Goal: Task Accomplishment & Management: Manage account settings

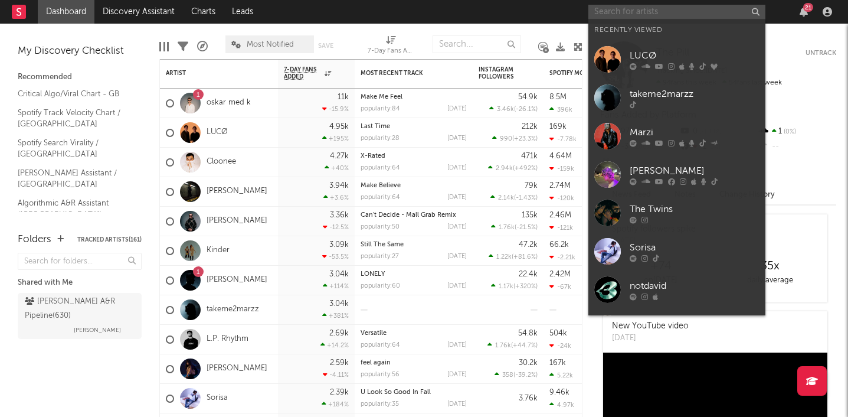
click at [679, 12] on input "text" at bounding box center [676, 12] width 177 height 15
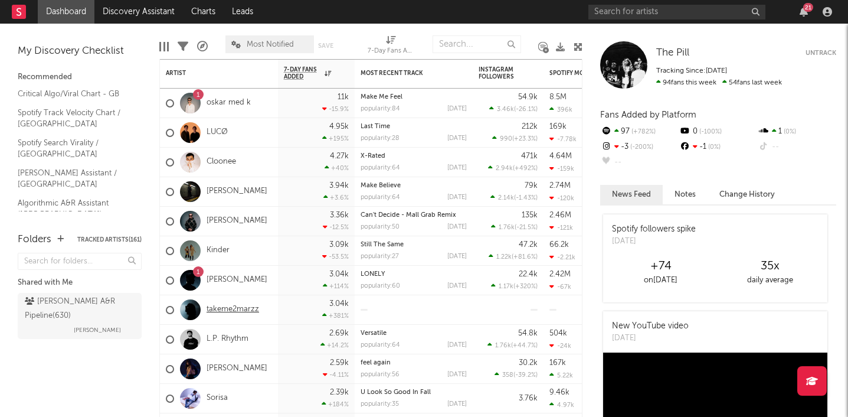
click at [234, 309] on link "takeme2marzz" at bounding box center [233, 310] width 53 height 10
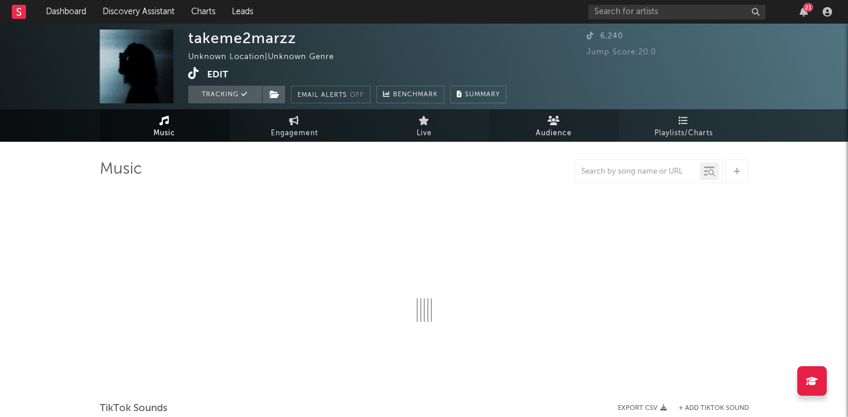
select select "1w"
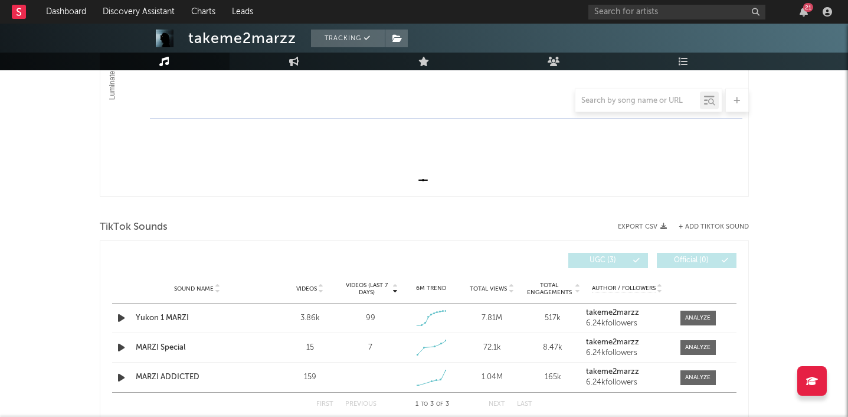
scroll to position [336, 0]
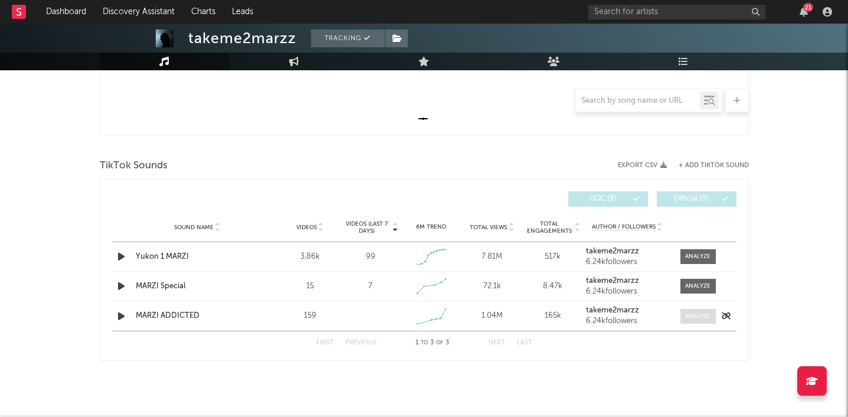
click at [701, 316] on div at bounding box center [697, 316] width 25 height 9
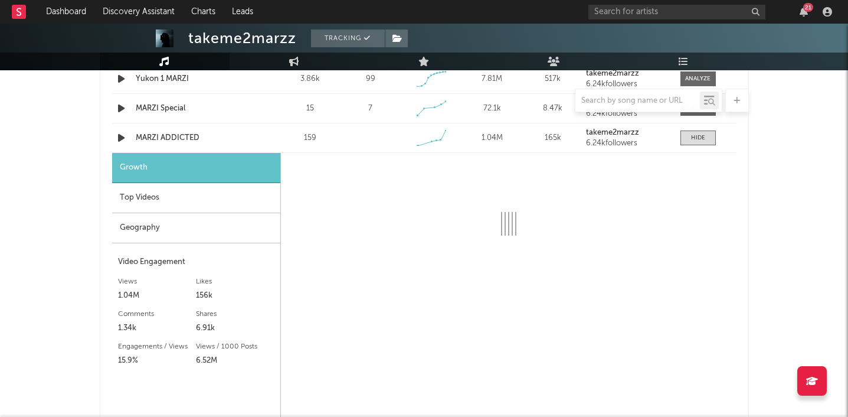
scroll to position [516, 0]
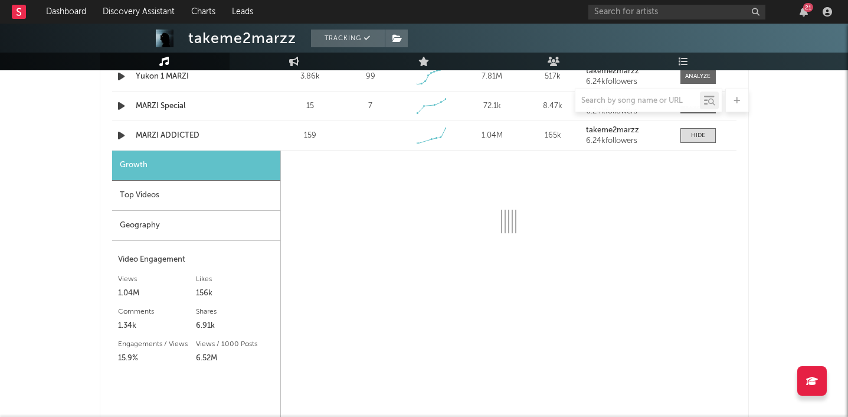
select select "1w"
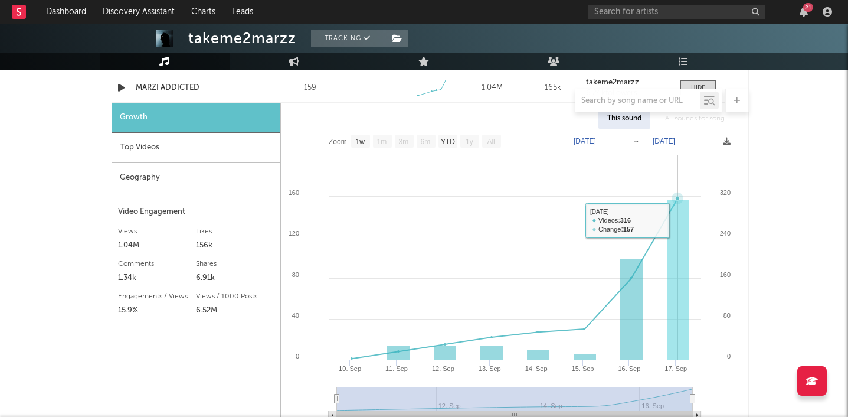
scroll to position [566, 0]
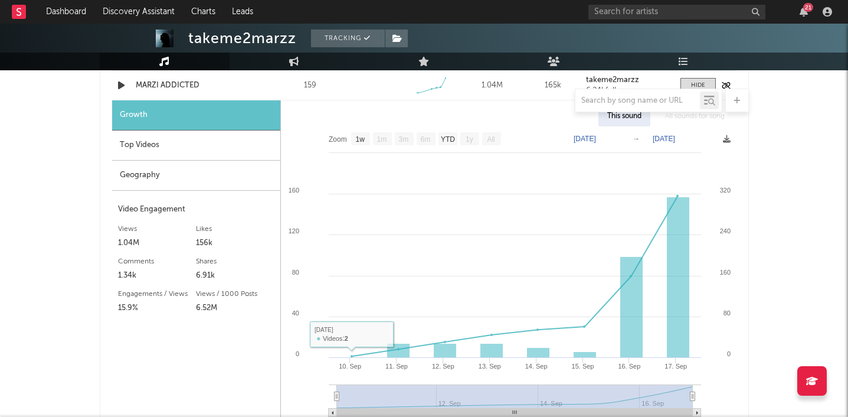
click at [190, 85] on div "MARZI ADDICTED" at bounding box center [197, 86] width 123 height 12
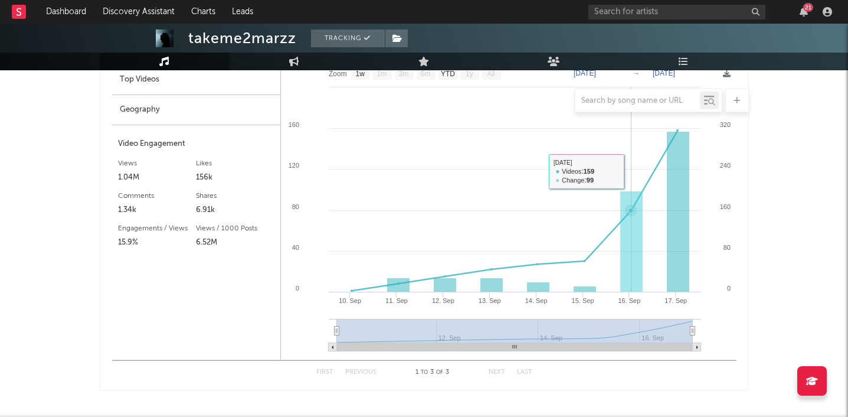
scroll to position [661, 0]
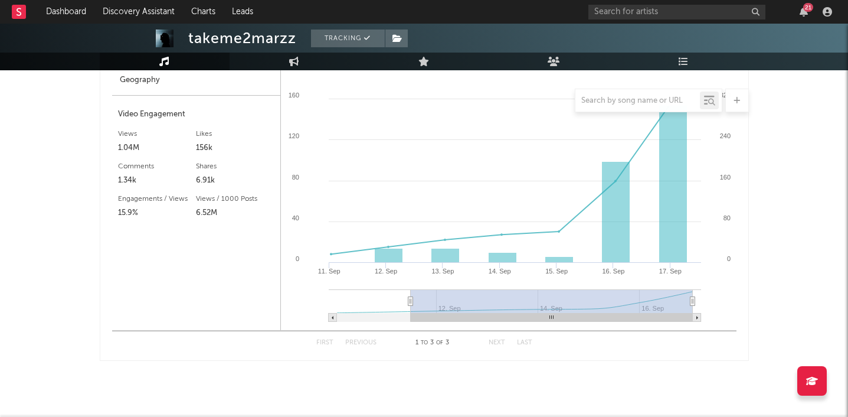
type input "[DATE]"
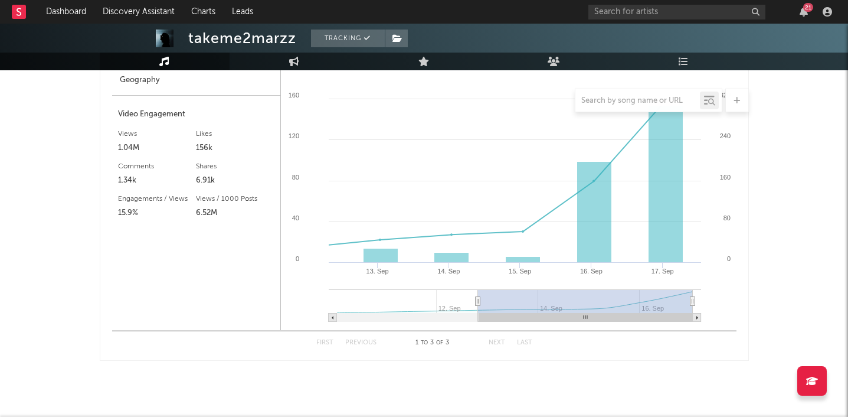
drag, startPoint x: 337, startPoint y: 301, endPoint x: 476, endPoint y: 299, distance: 139.3
click at [476, 299] on icon at bounding box center [477, 301] width 5 height 9
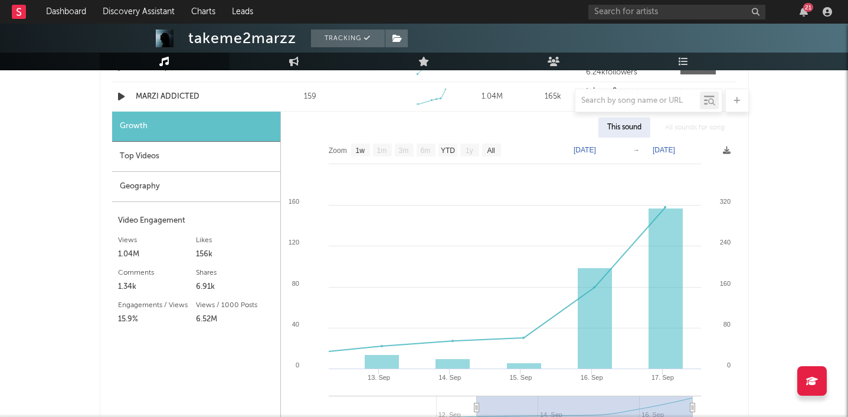
scroll to position [544, 0]
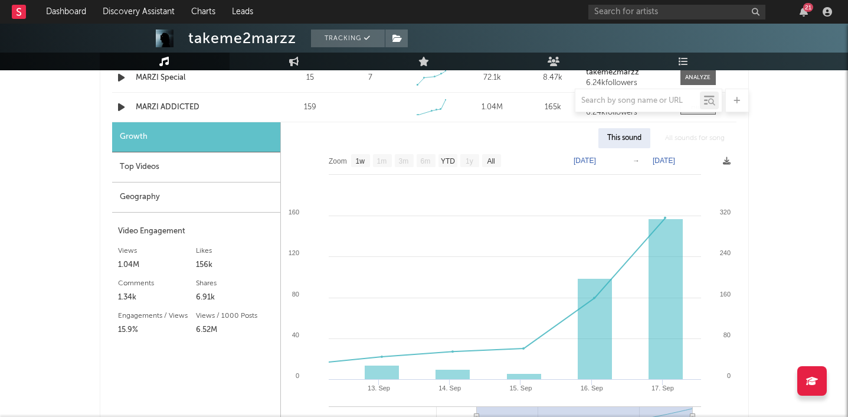
click at [168, 194] on div "Geography" at bounding box center [196, 197] width 168 height 30
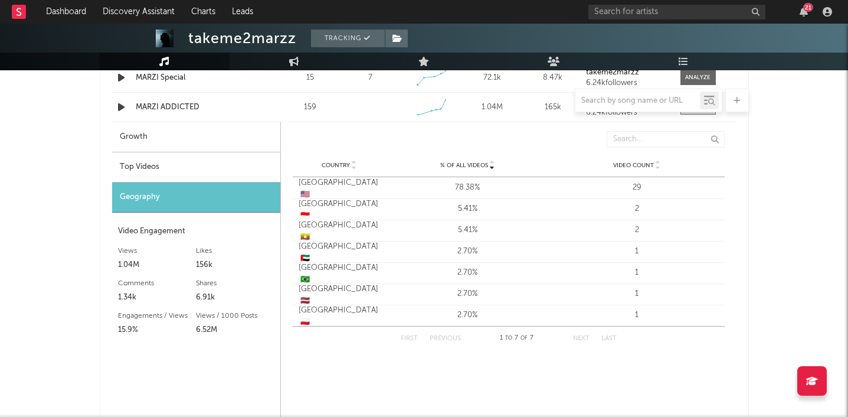
click at [161, 166] on div "Top Videos" at bounding box center [196, 167] width 168 height 30
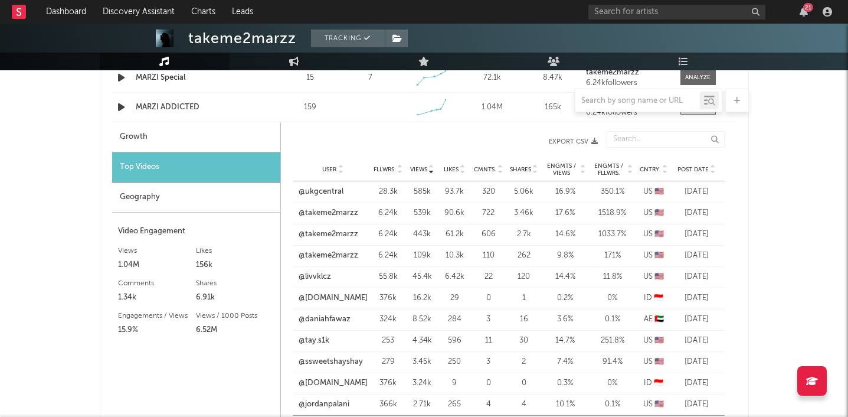
scroll to position [579, 0]
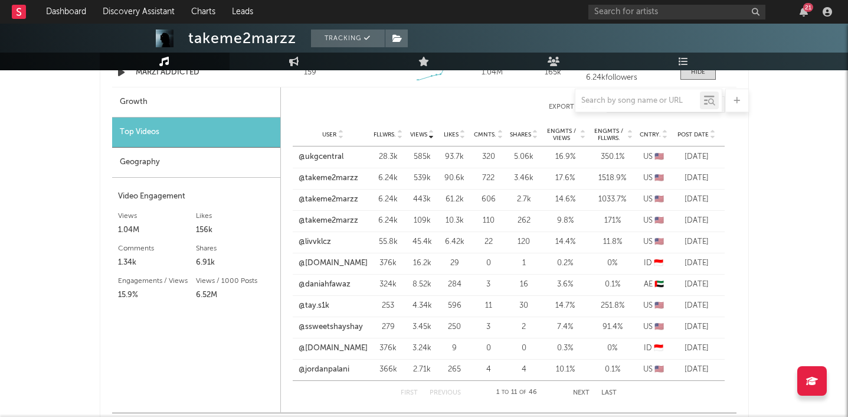
click at [182, 97] on div at bounding box center [424, 101] width 649 height 24
click at [185, 104] on div at bounding box center [424, 101] width 649 height 24
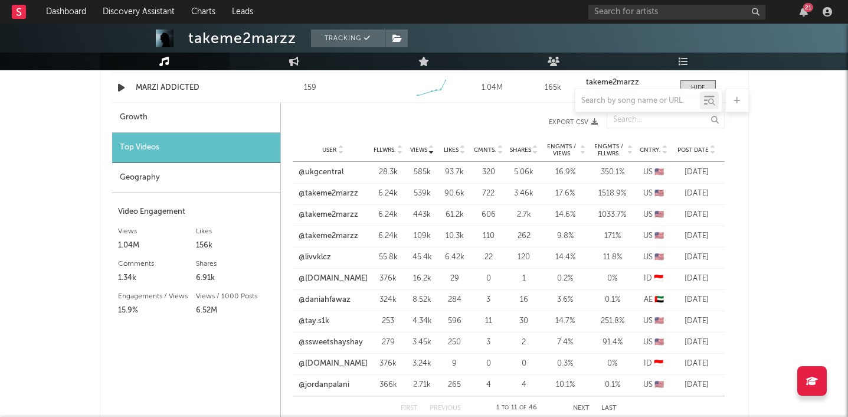
scroll to position [549, 0]
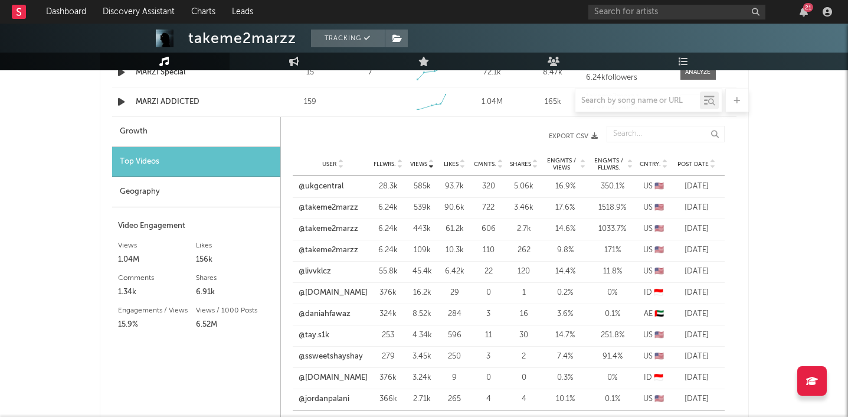
click at [152, 126] on div "Growth" at bounding box center [196, 132] width 168 height 30
select select "1w"
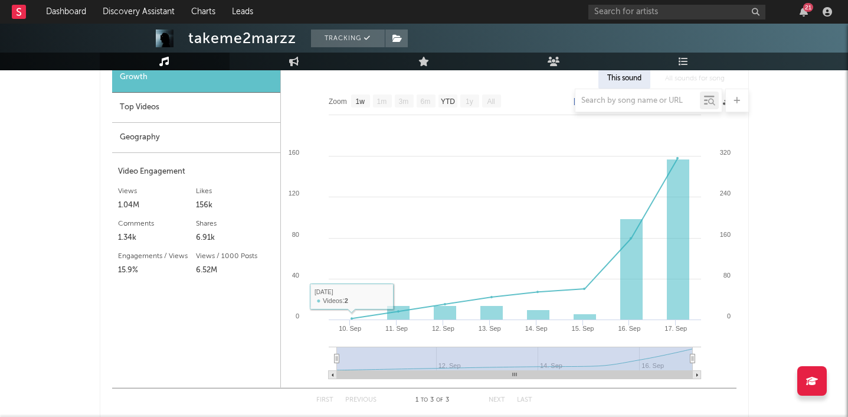
scroll to position [607, 0]
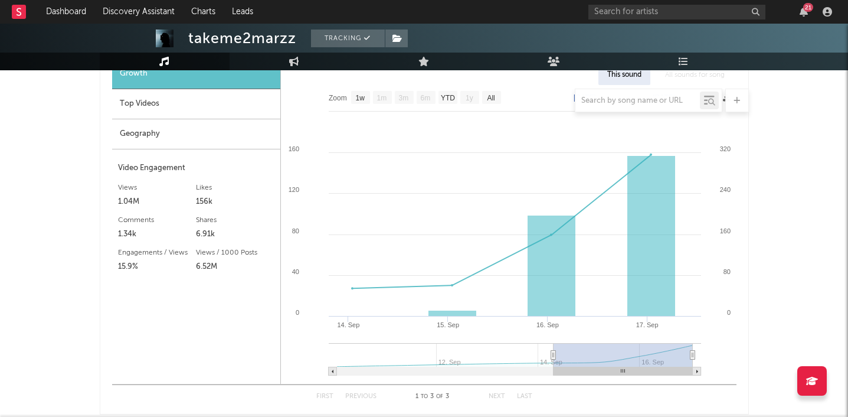
drag, startPoint x: 335, startPoint y: 351, endPoint x: 558, endPoint y: 358, distance: 223.2
click at [555, 358] on icon at bounding box center [553, 355] width 5 height 9
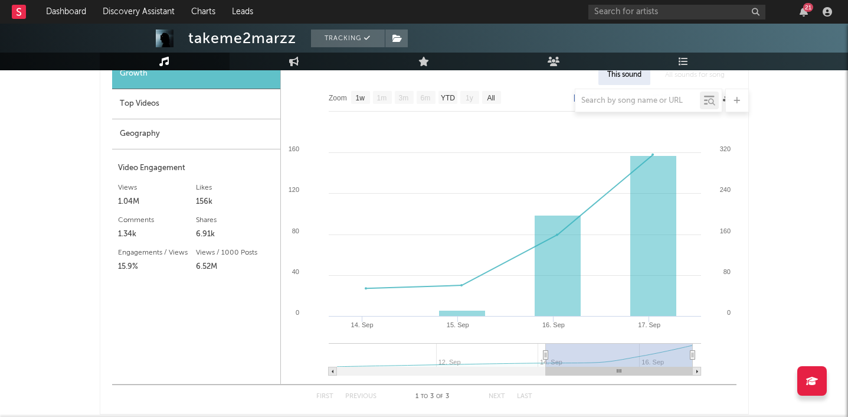
type input "[DATE]"
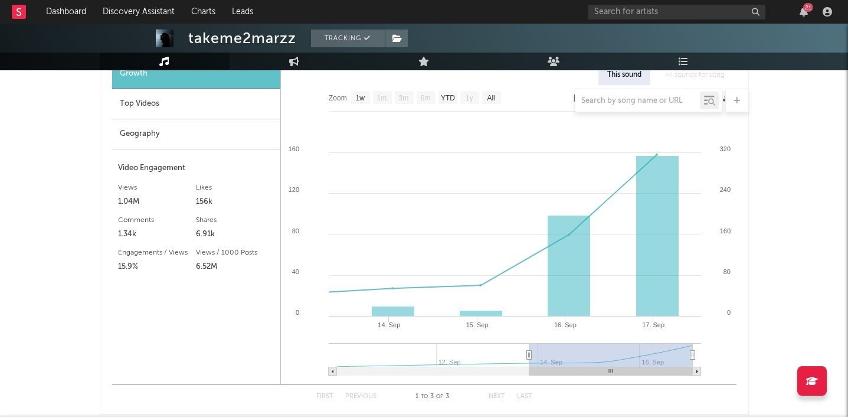
drag, startPoint x: 558, startPoint y: 358, endPoint x: 529, endPoint y: 356, distance: 29.6
click at [529, 356] on icon at bounding box center [528, 355] width 5 height 9
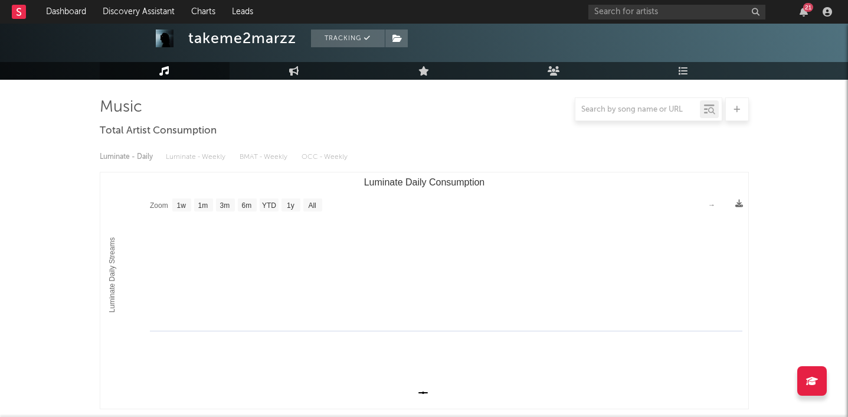
scroll to position [0, 0]
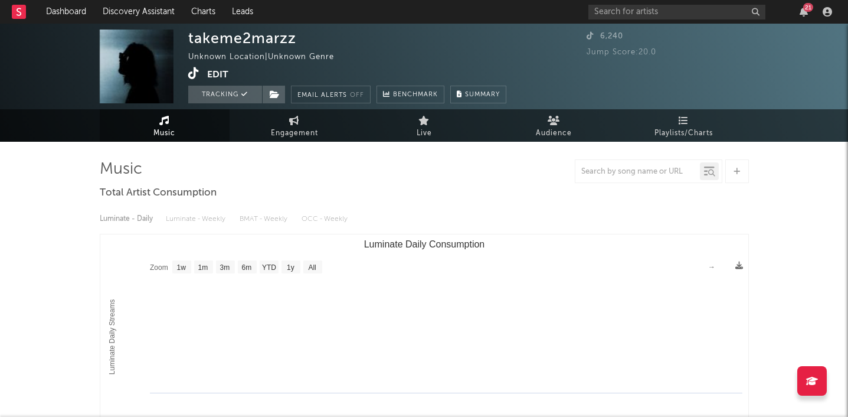
click at [222, 40] on div "takeme2marzz" at bounding box center [242, 38] width 108 height 17
click at [211, 76] on button "Edit" at bounding box center [217, 74] width 21 height 15
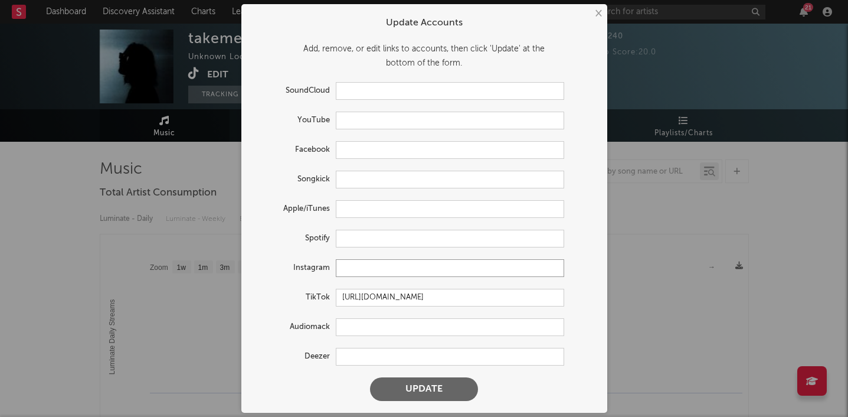
click at [356, 270] on input "text" at bounding box center [450, 268] width 228 height 18
paste input "[URL][DOMAIN_NAME]"
type input "[URL][DOMAIN_NAME]"
click at [370, 377] on button "Update" at bounding box center [424, 389] width 108 height 24
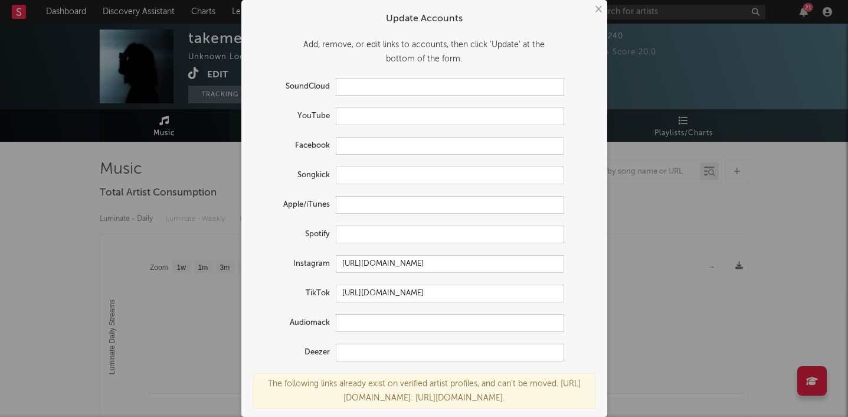
click at [599, 9] on button "×" at bounding box center [597, 9] width 13 height 13
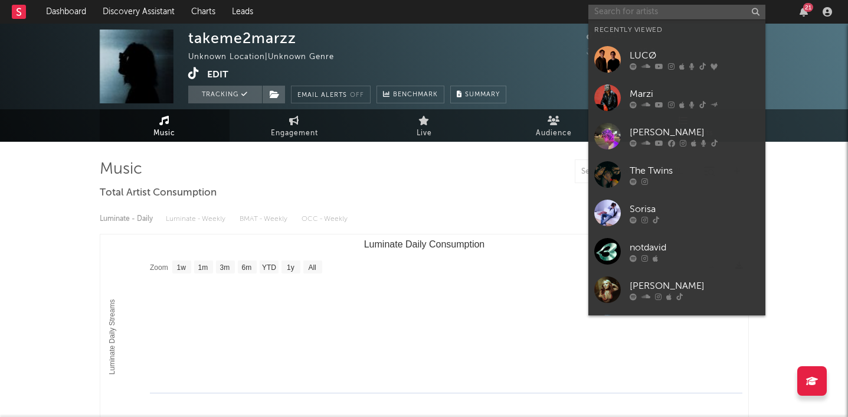
click at [615, 9] on input "text" at bounding box center [676, 12] width 177 height 15
paste input "[URL][DOMAIN_NAME]"
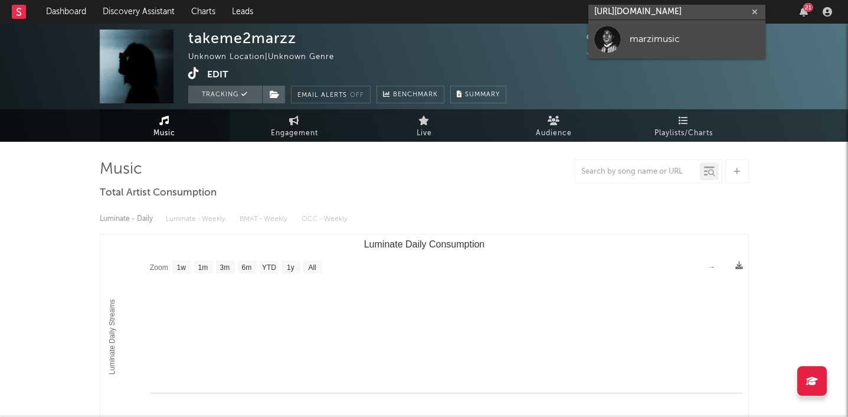
type input "[URL][DOMAIN_NAME]"
click at [643, 42] on div "marzimusic" at bounding box center [695, 39] width 130 height 14
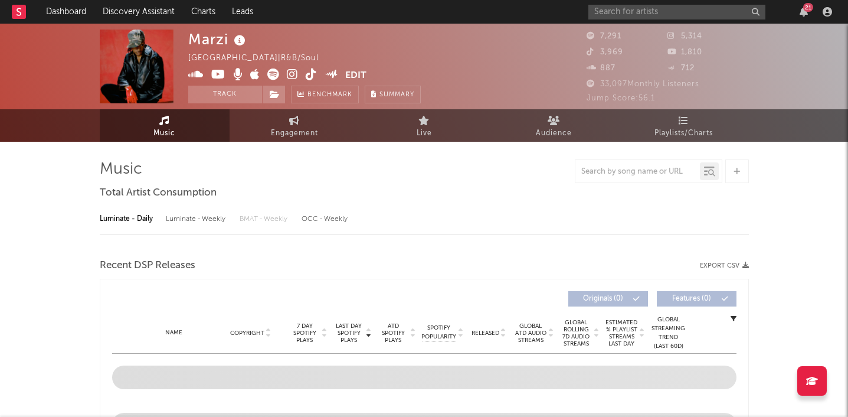
select select "6m"
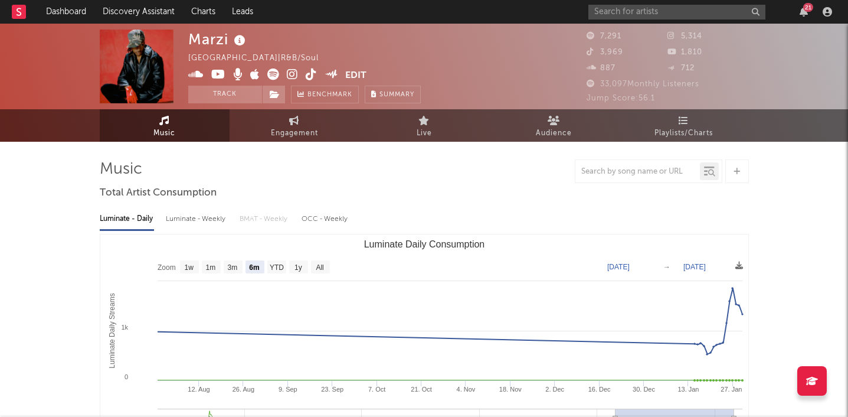
click at [315, 71] on icon at bounding box center [311, 74] width 11 height 12
click at [358, 67] on div "Marzi [GEOGRAPHIC_DATA] | R&B/Soul Edit Track Benchmark Summary" at bounding box center [304, 67] width 233 height 74
click at [356, 73] on button "Edit" at bounding box center [355, 75] width 21 height 15
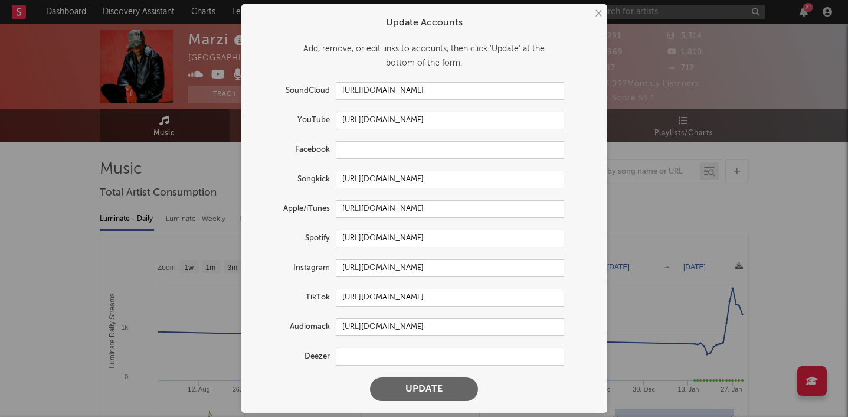
click at [359, 278] on form "Update Accounts Add, remove, or edit links to accounts, then click 'Update' at …" at bounding box center [424, 208] width 354 height 397
click at [361, 275] on input "[URL][DOMAIN_NAME]" at bounding box center [450, 268] width 228 height 18
click at [407, 385] on button "Update" at bounding box center [424, 389] width 108 height 24
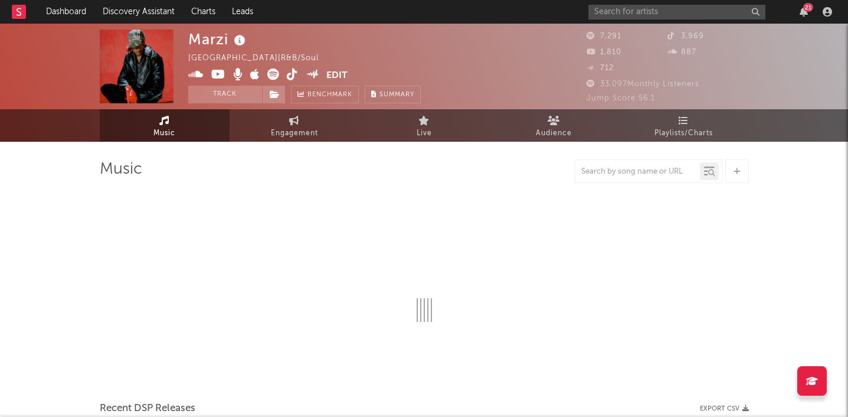
select select "6m"
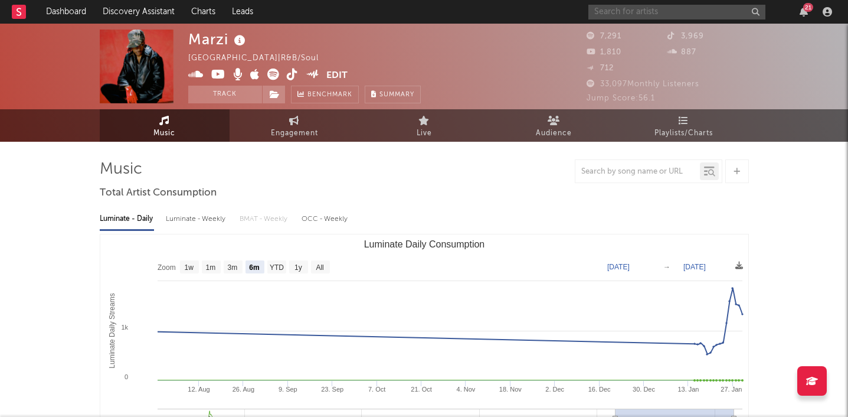
click at [629, 9] on input "text" at bounding box center [676, 12] width 177 height 15
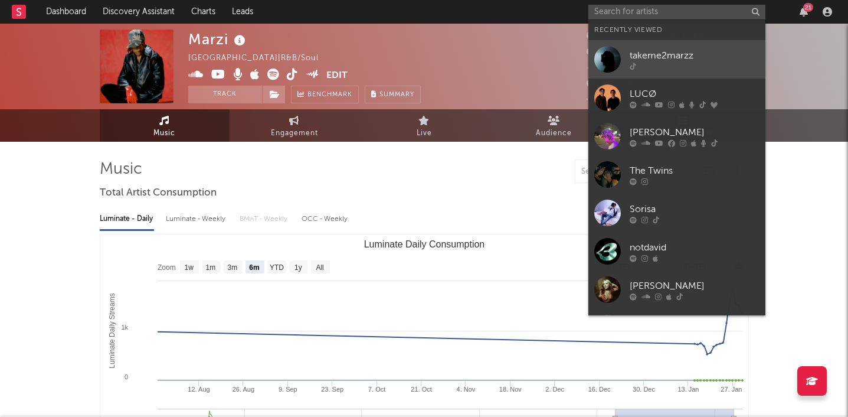
click at [641, 51] on div "takeme2marzz" at bounding box center [695, 55] width 130 height 14
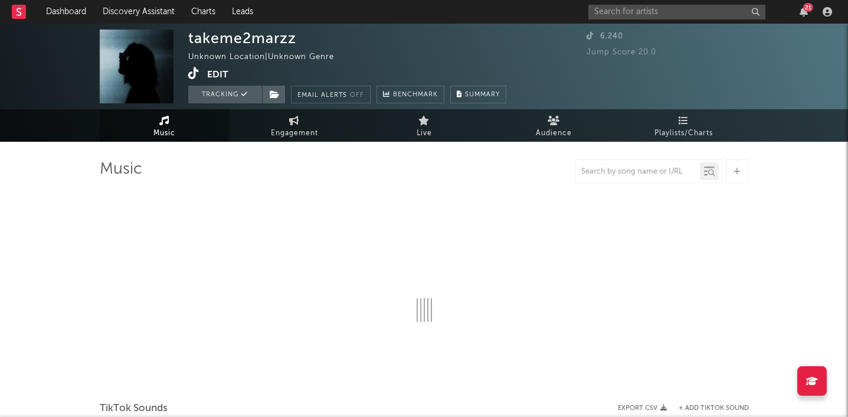
select select "1w"
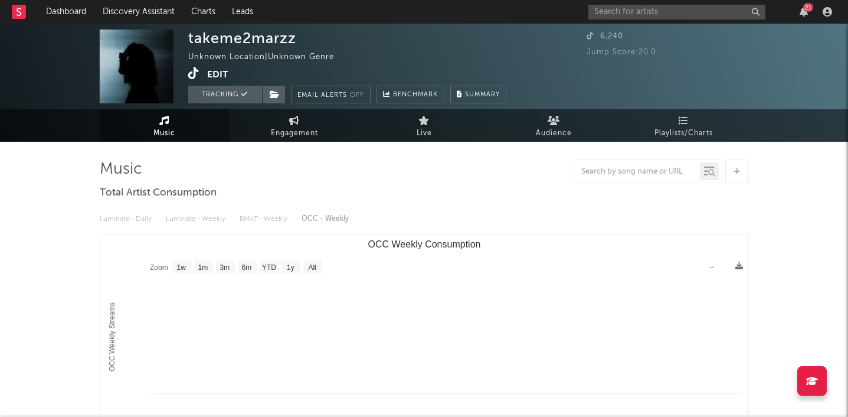
click at [220, 70] on button "Edit" at bounding box center [217, 74] width 21 height 15
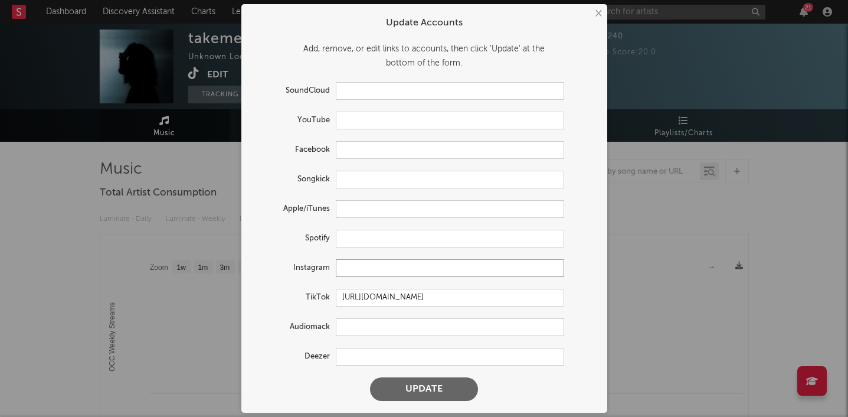
click at [352, 265] on input "text" at bounding box center [450, 268] width 228 height 18
paste input "[URL][DOMAIN_NAME]"
type input "[URL][DOMAIN_NAME]"
click at [407, 388] on button "Update" at bounding box center [424, 389] width 108 height 24
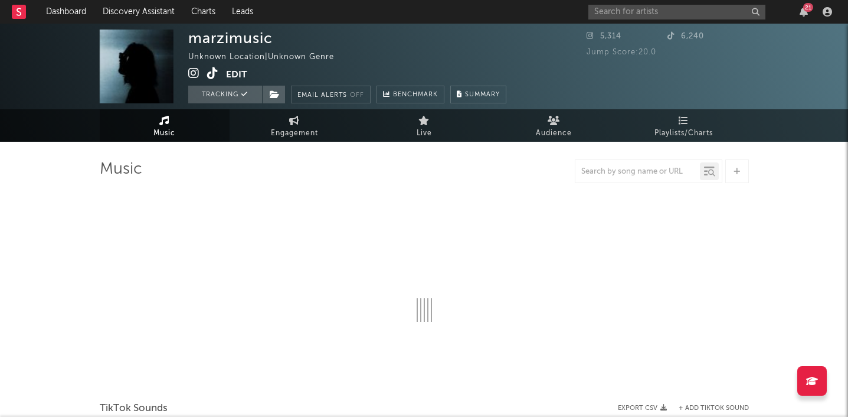
select select "1w"
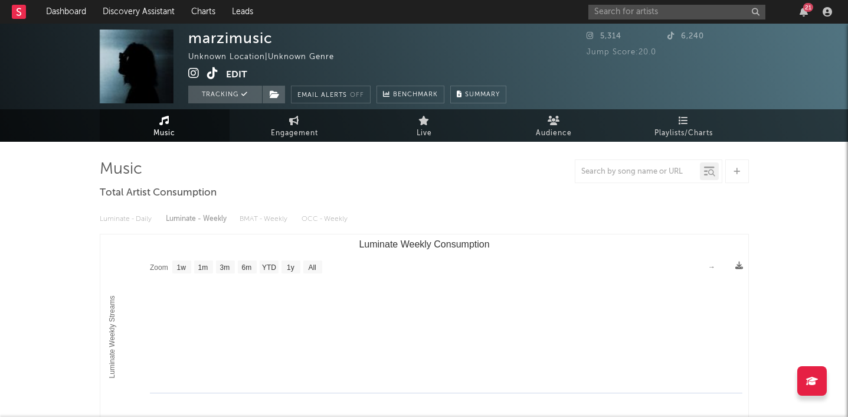
click at [240, 72] on button "Edit" at bounding box center [236, 74] width 21 height 15
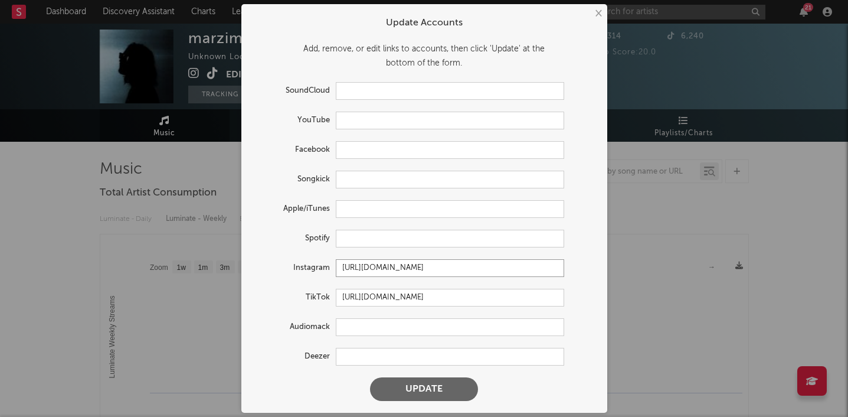
click at [387, 268] on input "[URL][DOMAIN_NAME]" at bounding box center [450, 268] width 228 height 18
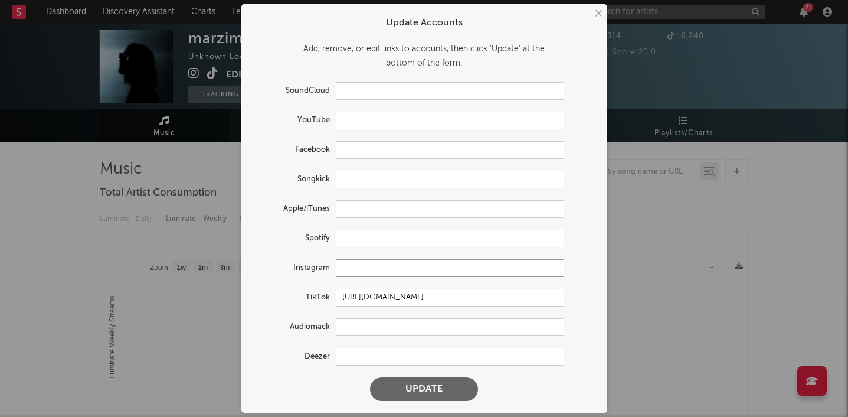
paste input "[URL][DOMAIN_NAME]"
type input "[URL][DOMAIN_NAME]"
click at [447, 393] on button "Update" at bounding box center [424, 389] width 108 height 24
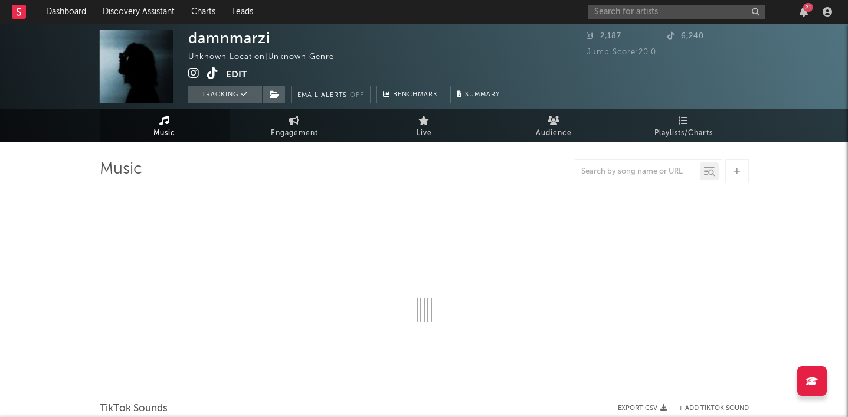
select select "1w"
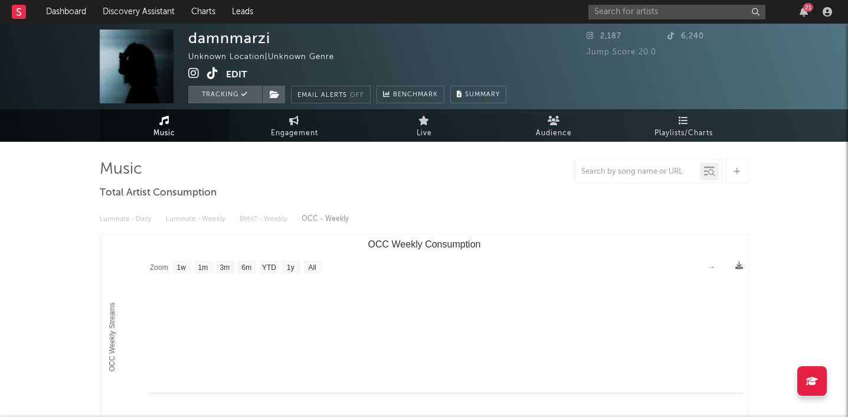
click at [241, 70] on button "Edit" at bounding box center [236, 74] width 21 height 15
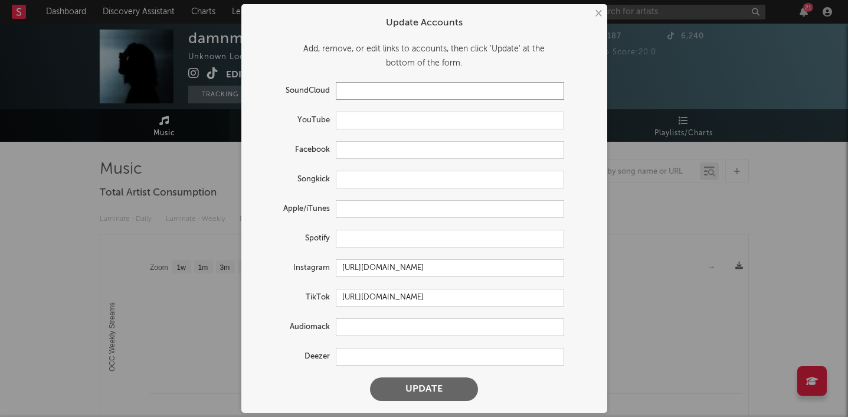
click at [366, 93] on input "text" at bounding box center [450, 91] width 228 height 18
paste input "[URL][DOMAIN_NAME]"
type input "[URL][DOMAIN_NAME]"
click at [411, 395] on button "Update" at bounding box center [424, 389] width 108 height 24
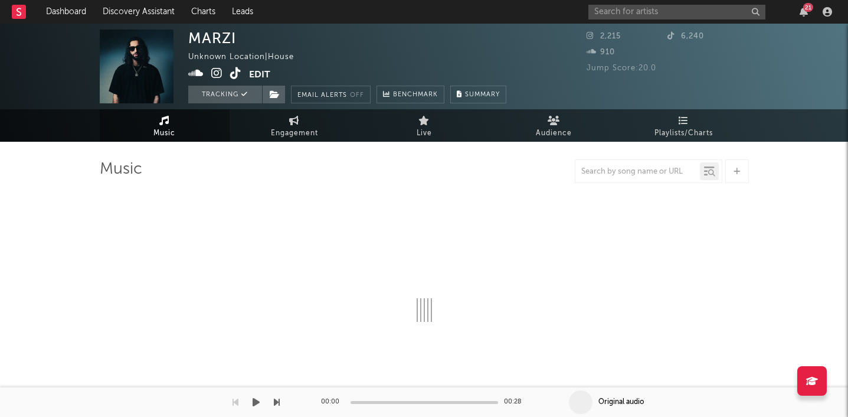
select select "1w"
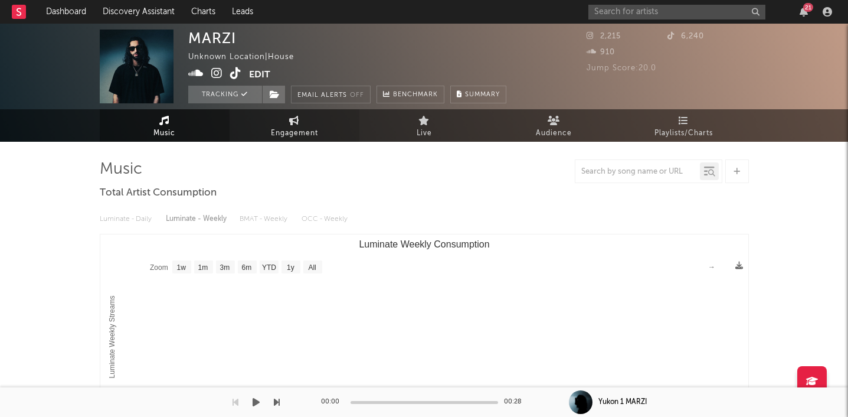
click at [299, 136] on span "Engagement" at bounding box center [294, 133] width 47 height 14
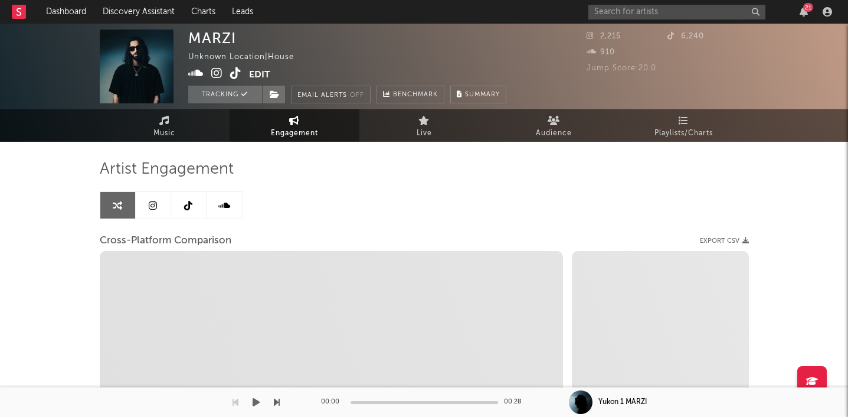
select select "1w"
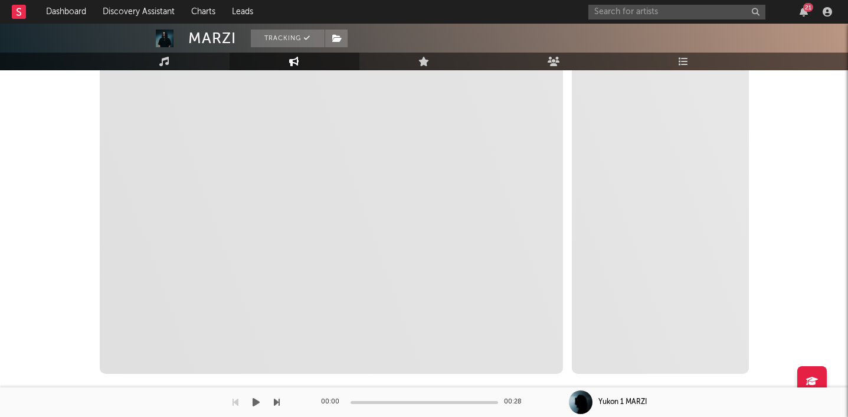
scroll to position [186, 0]
select select "1m"
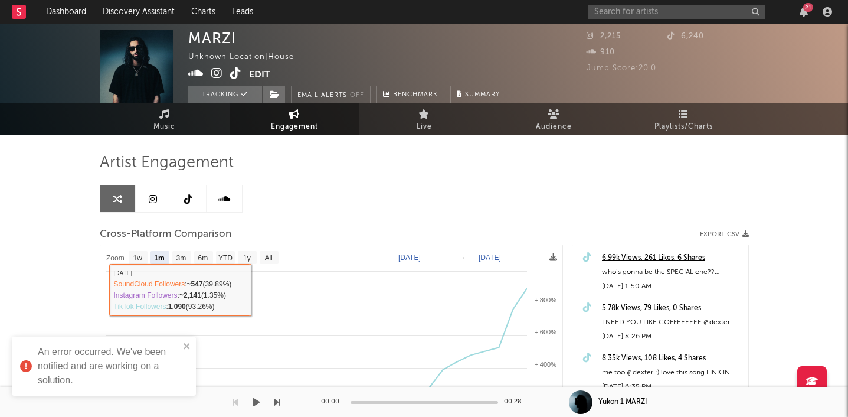
scroll to position [0, 0]
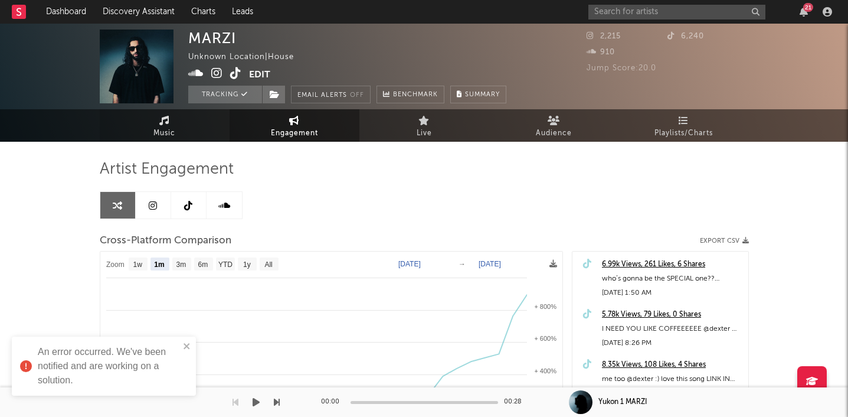
click at [167, 125] on link "Music" at bounding box center [165, 125] width 130 height 32
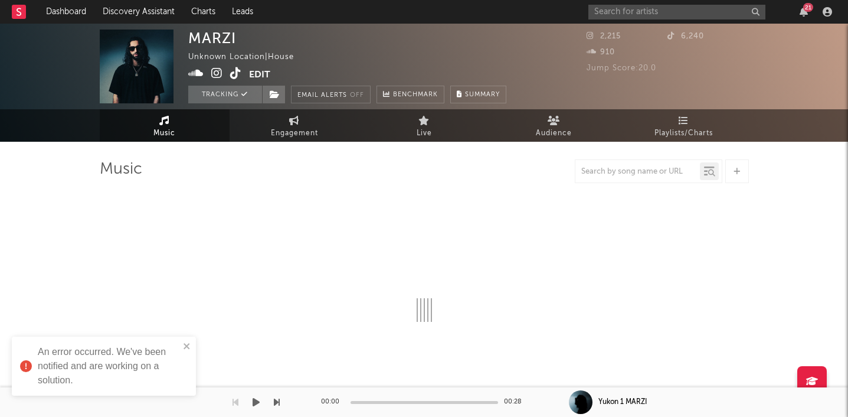
select select "1w"
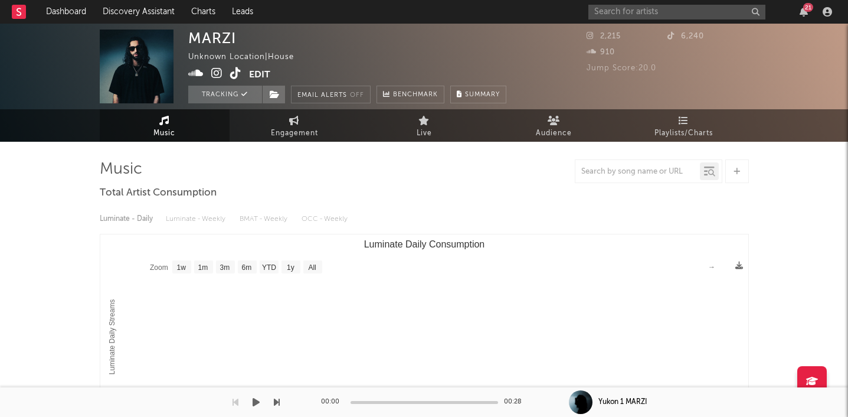
click at [240, 70] on icon at bounding box center [235, 73] width 11 height 12
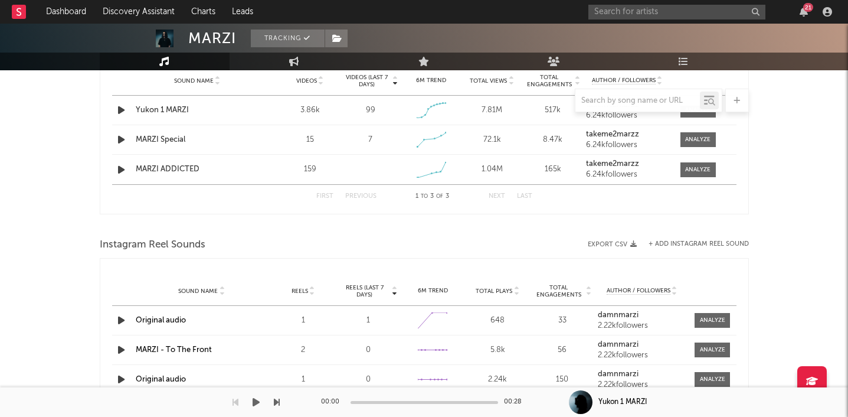
scroll to position [466, 0]
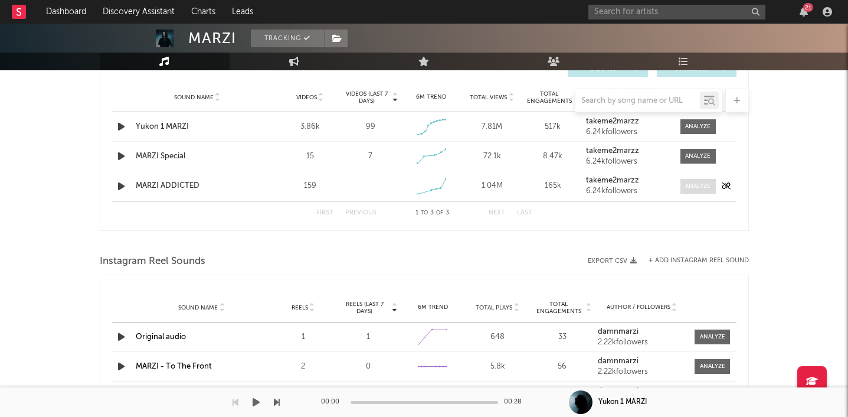
click at [701, 191] on span at bounding box center [697, 186] width 35 height 15
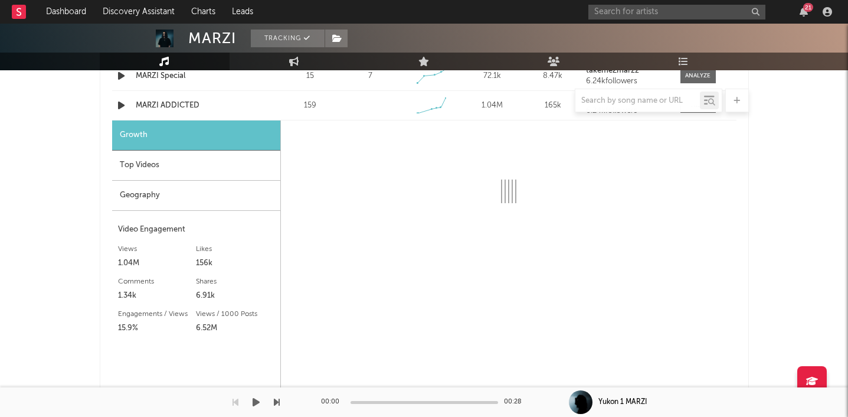
select select "1w"
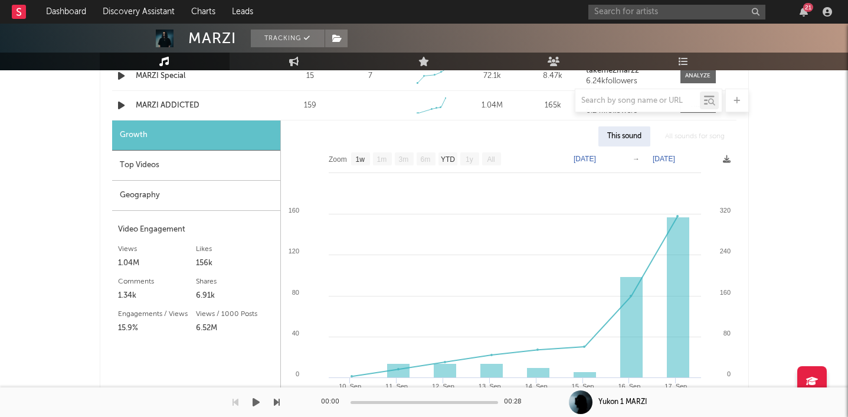
scroll to position [578, 0]
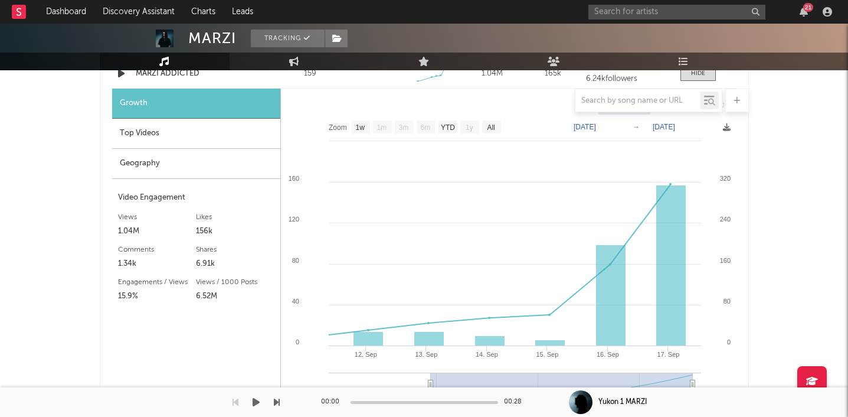
type input "[DATE]"
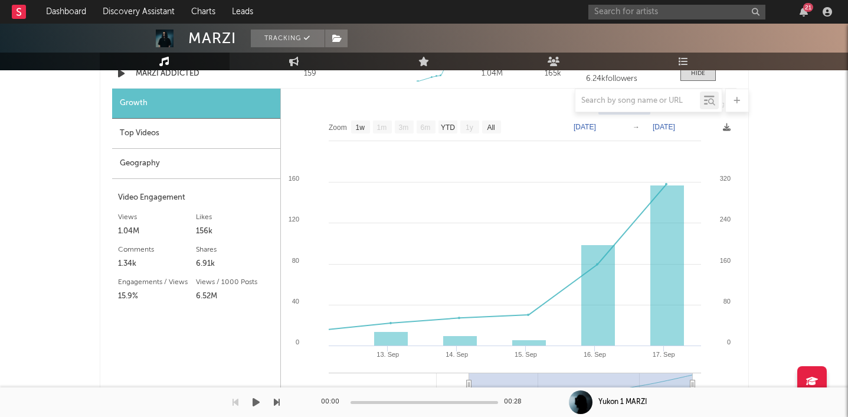
drag, startPoint x: 336, startPoint y: 381, endPoint x: 469, endPoint y: 382, distance: 132.8
click at [469, 382] on icon at bounding box center [468, 384] width 5 height 9
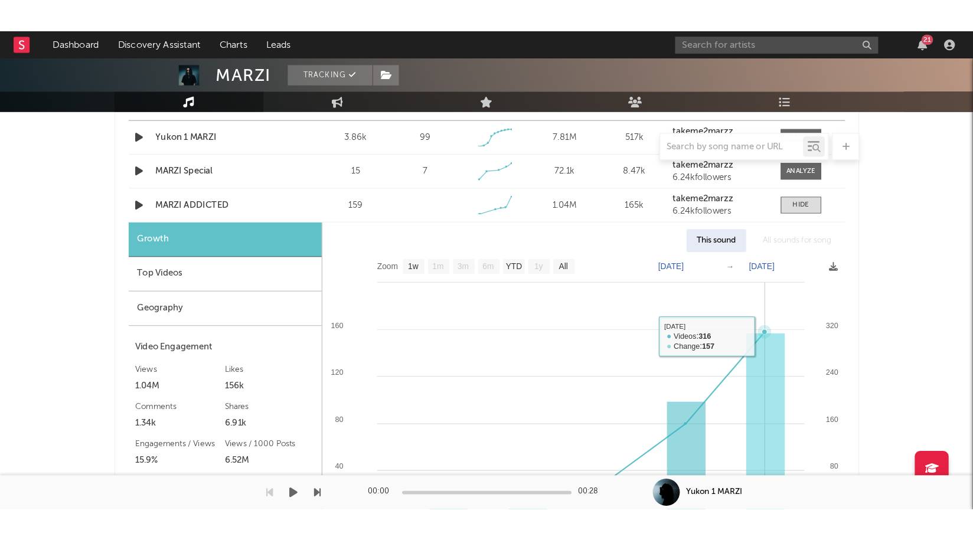
scroll to position [501, 0]
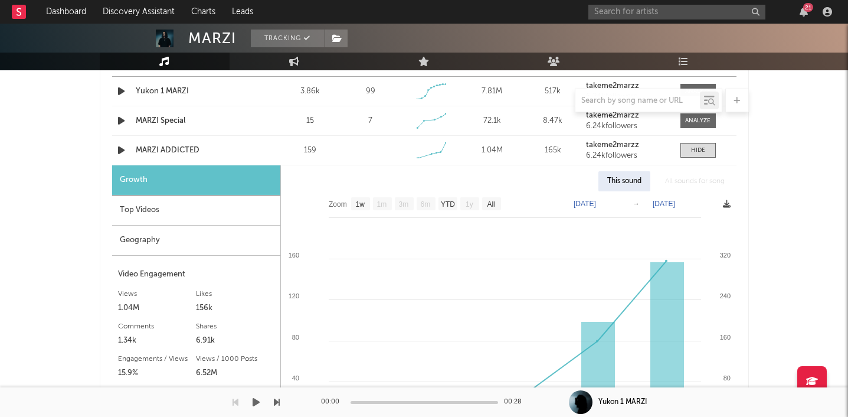
click at [728, 200] on icon at bounding box center [727, 204] width 8 height 8
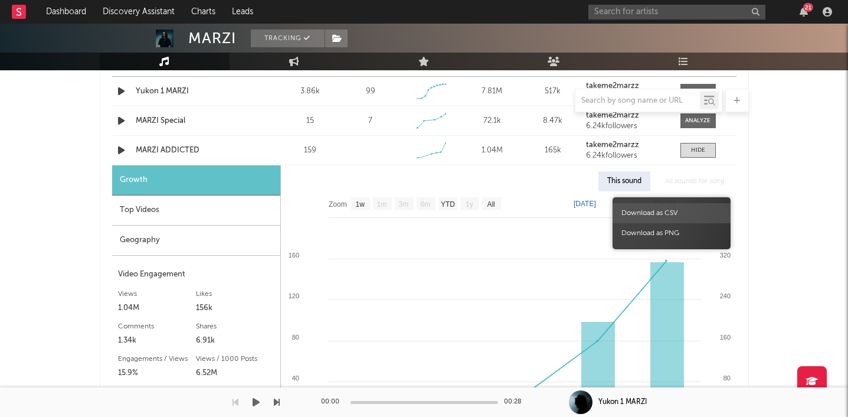
click at [700, 210] on span "Download as CSV" at bounding box center [672, 213] width 118 height 20
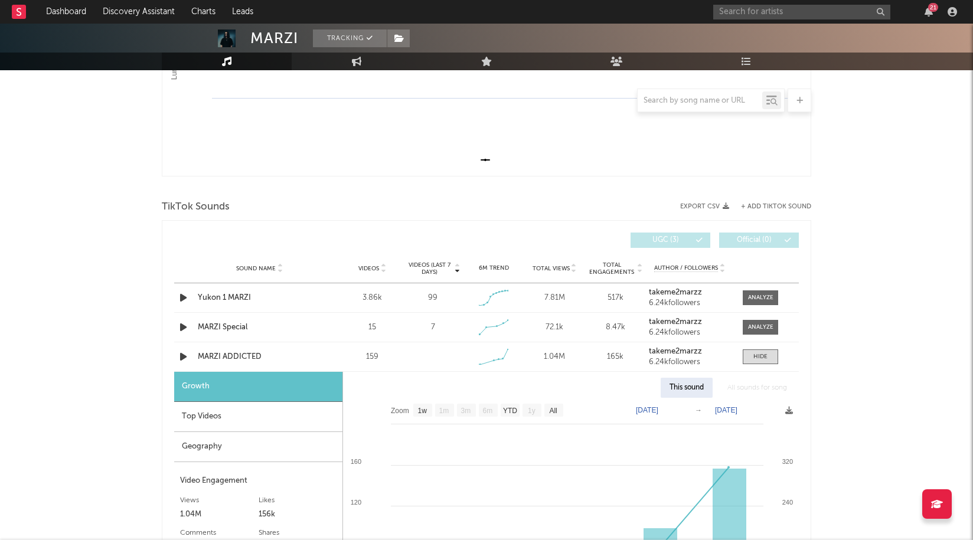
scroll to position [0, 0]
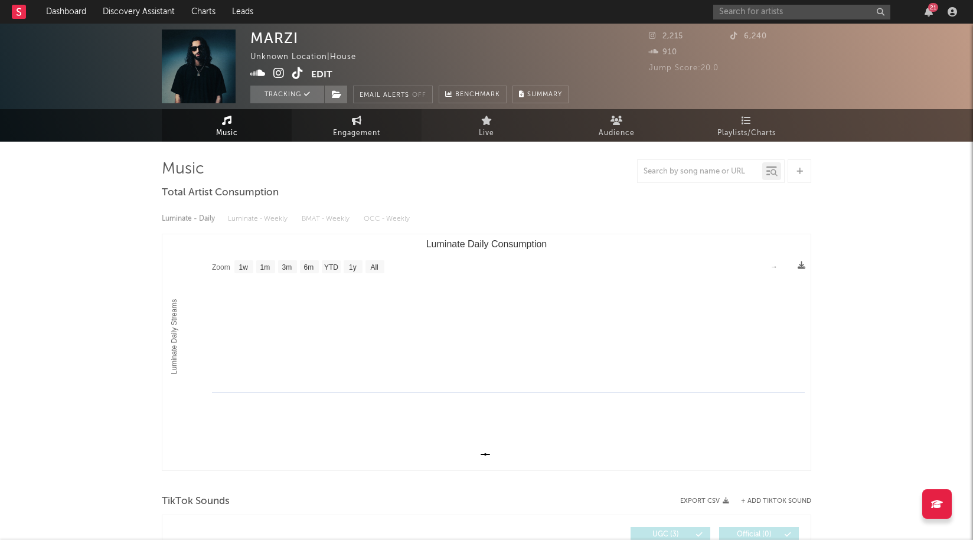
click at [360, 122] on icon at bounding box center [357, 120] width 10 height 9
select select "1w"
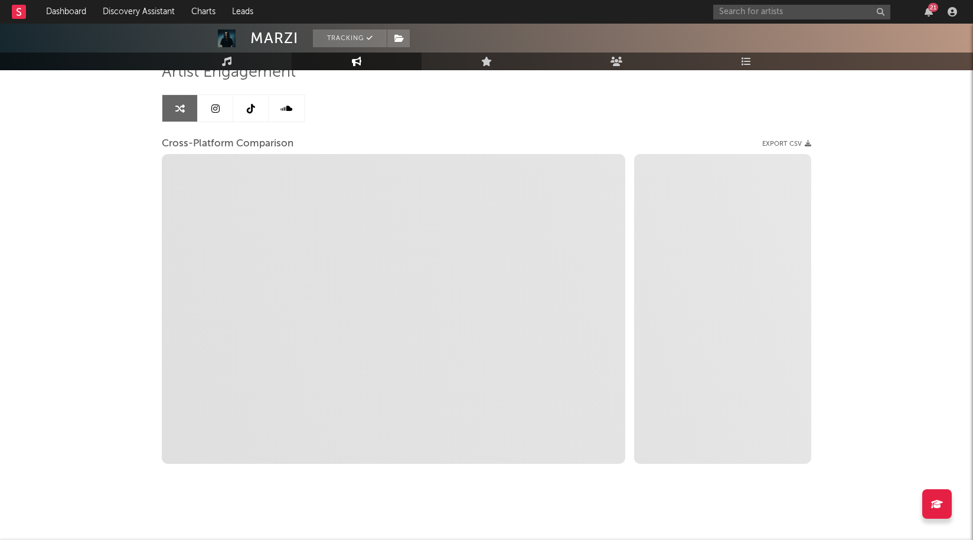
scroll to position [103, 0]
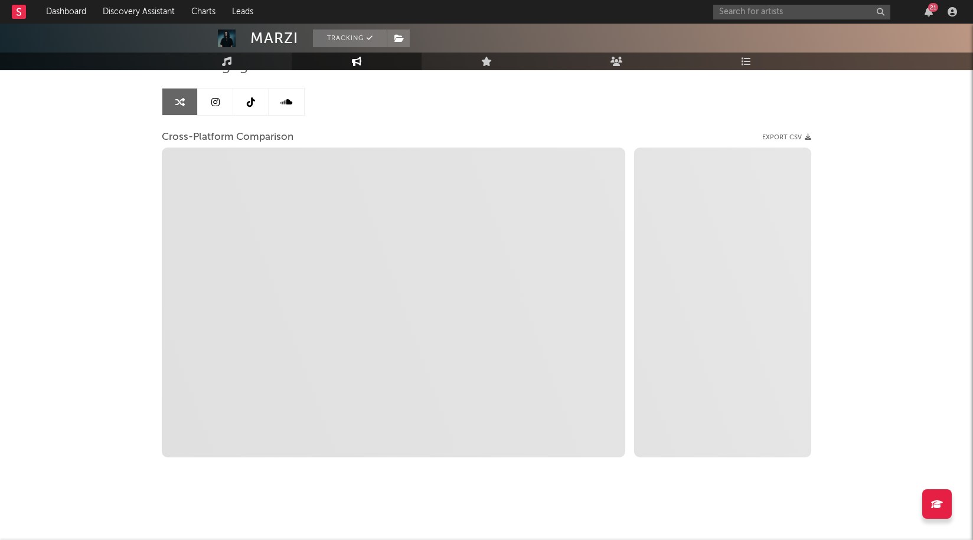
select select "1m"
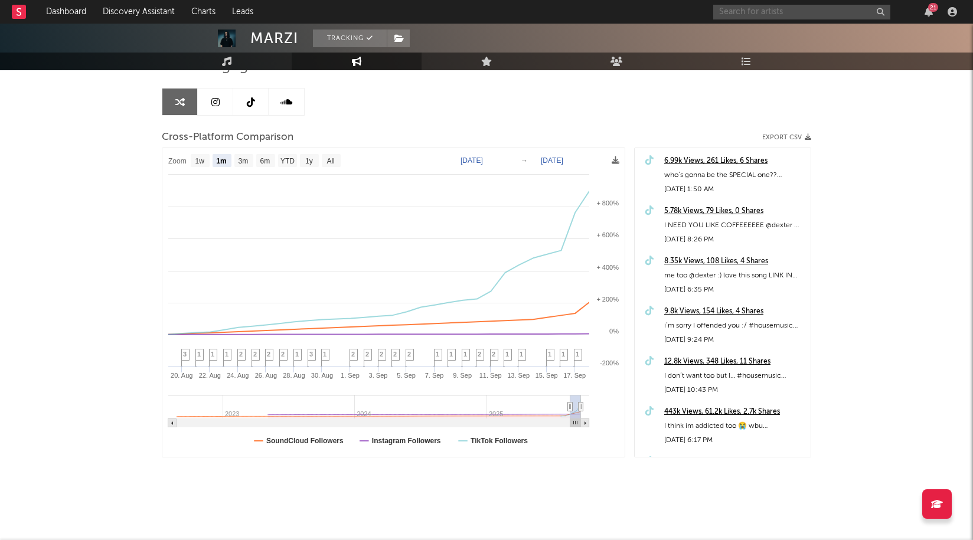
click at [790, 14] on input "text" at bounding box center [801, 12] width 177 height 15
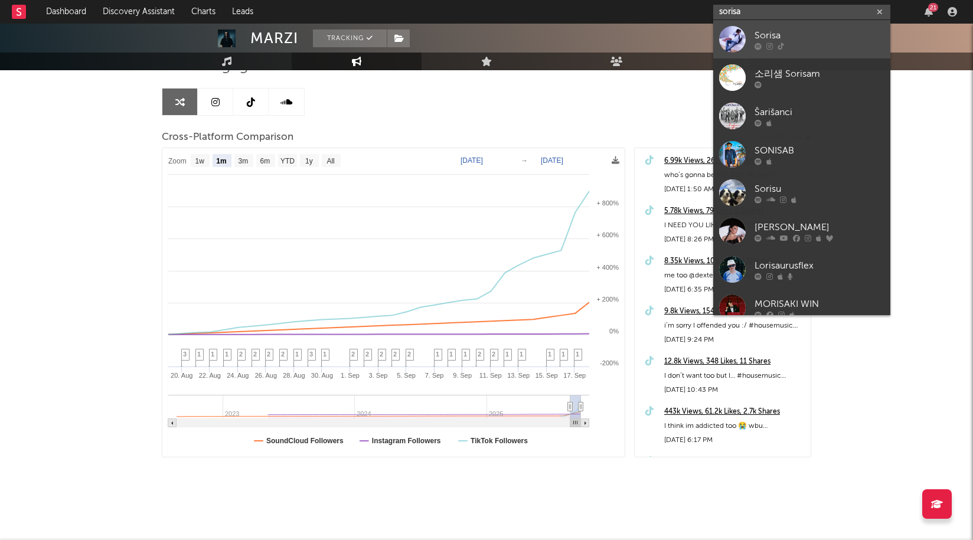
type input "sorisa"
click at [768, 37] on div "Sorisa" at bounding box center [819, 35] width 130 height 14
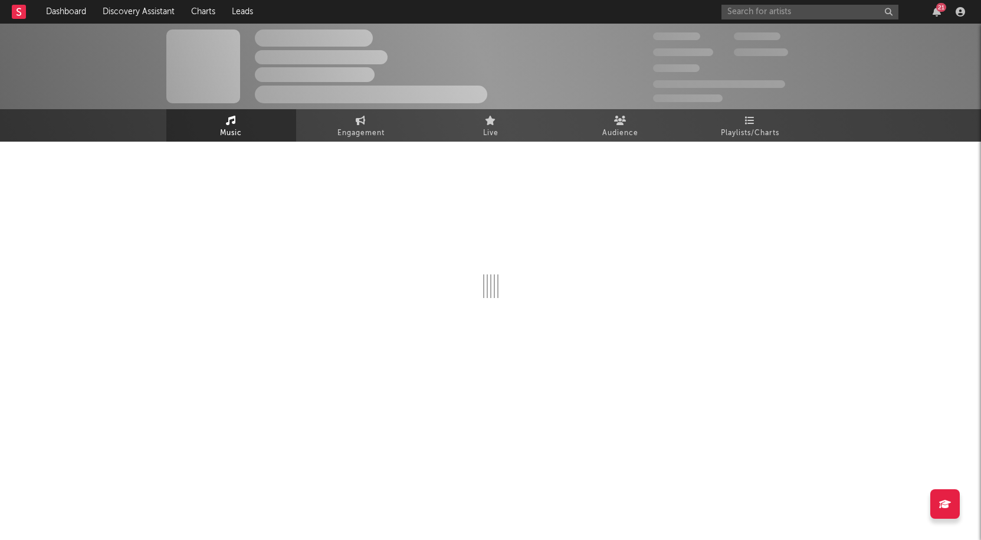
select select "1w"
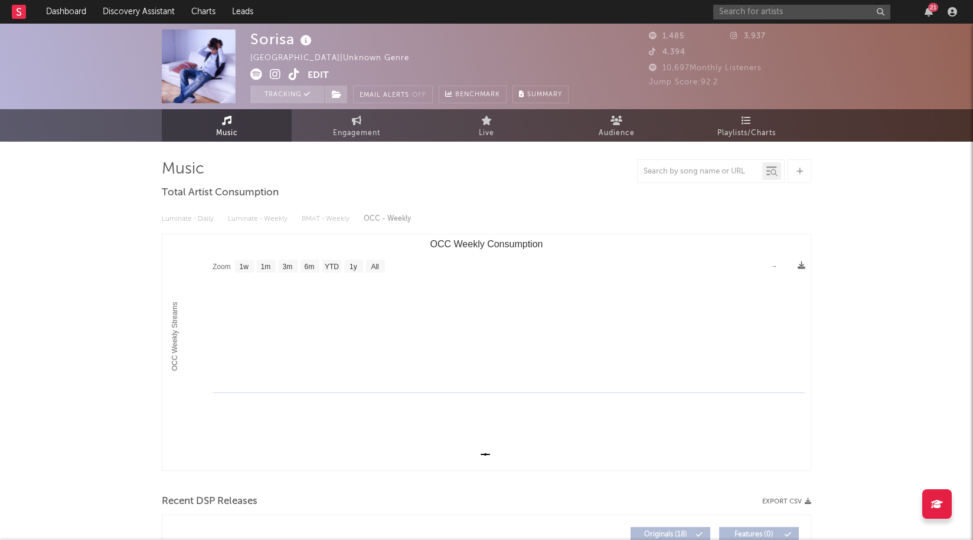
select select "1w"
click at [345, 123] on link "Engagement" at bounding box center [357, 125] width 130 height 32
select select "1w"
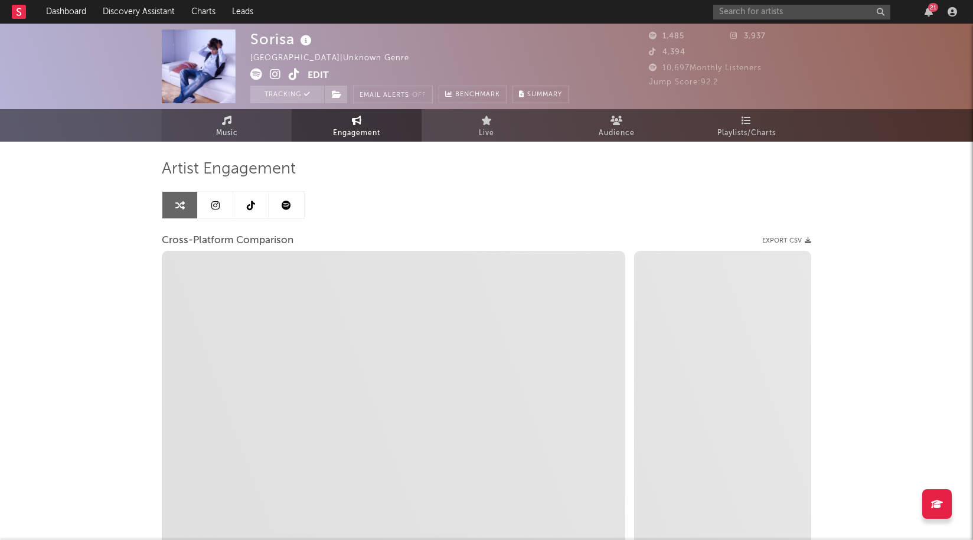
click at [240, 136] on link "Music" at bounding box center [227, 125] width 130 height 32
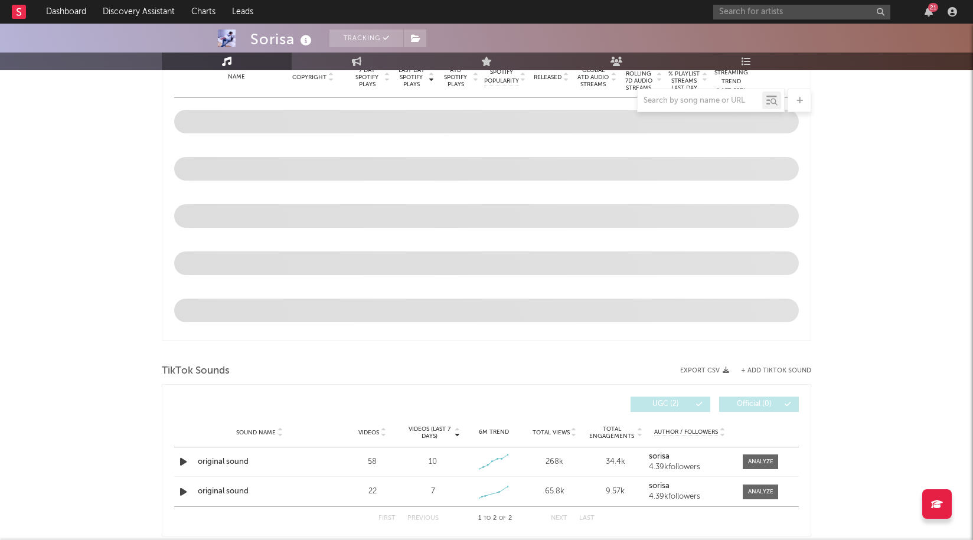
select select "1w"
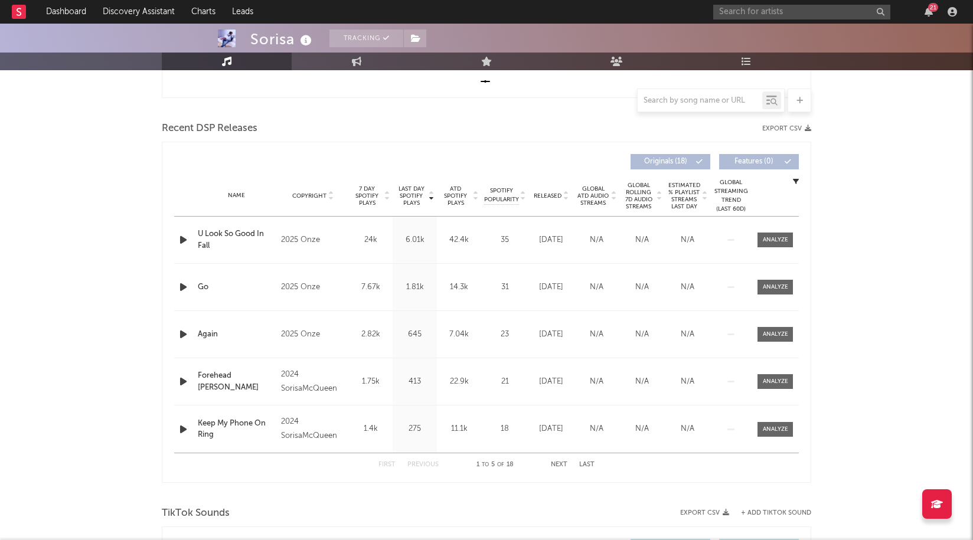
scroll to position [346, 0]
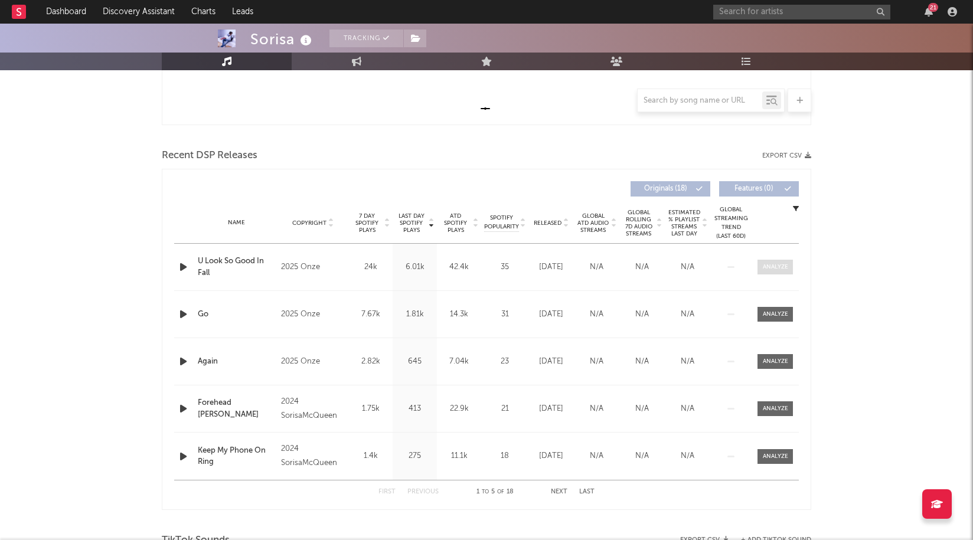
click at [779, 268] on div at bounding box center [774, 267] width 25 height 9
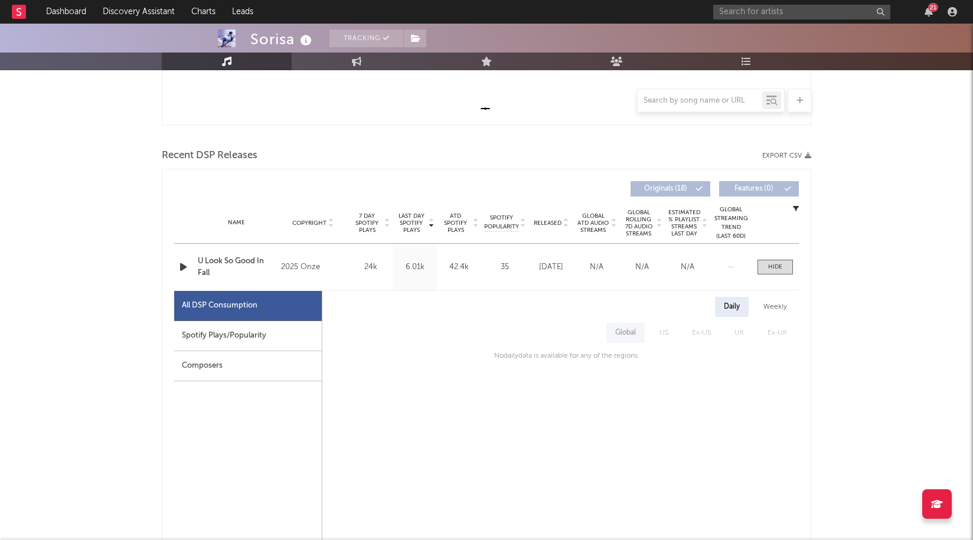
click at [257, 333] on div "Spotify Plays/Popularity" at bounding box center [248, 336] width 148 height 30
select select "1w"
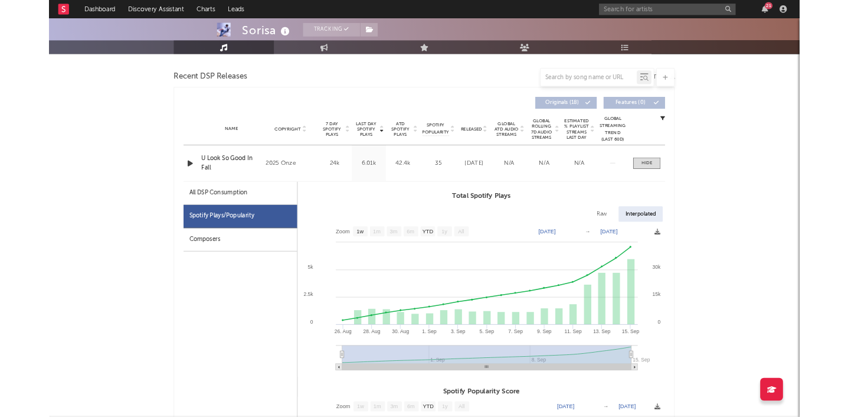
scroll to position [430, 0]
